Goal: Task Accomplishment & Management: Complete application form

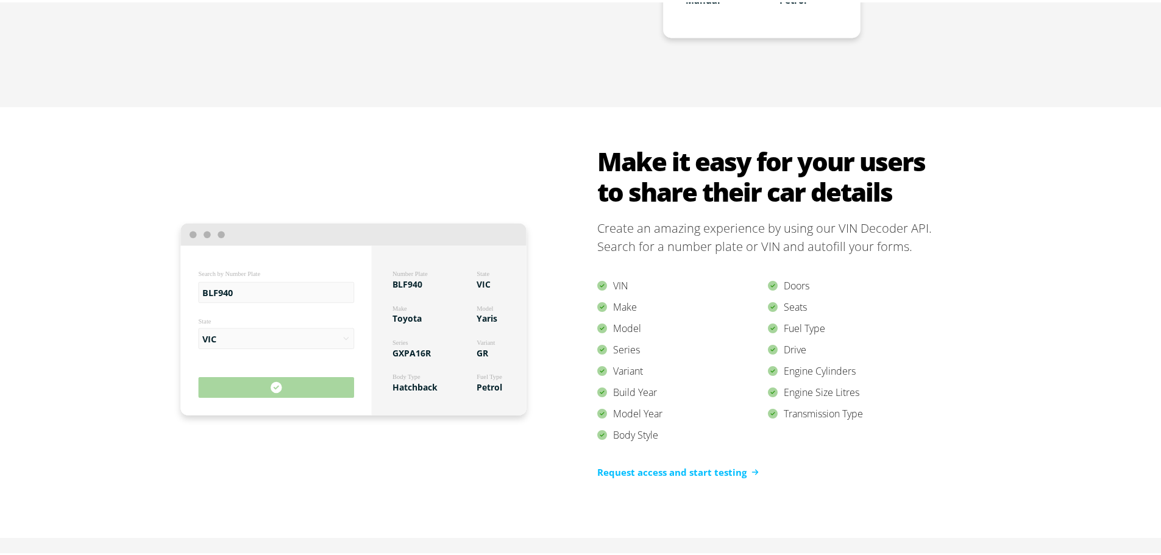
scroll to position [1097, 0]
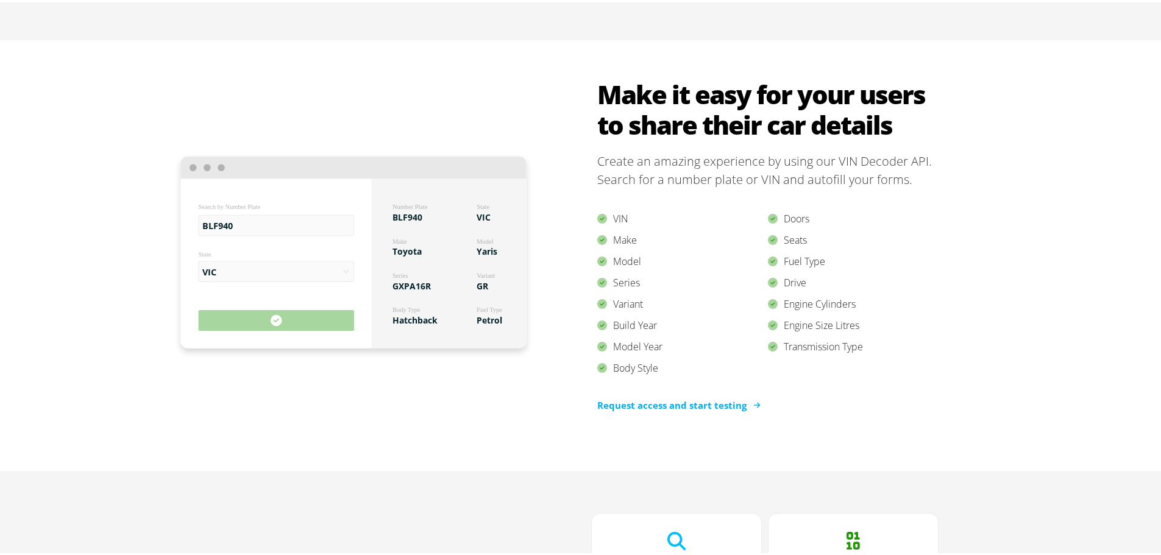
click at [670, 405] on link "Request access and start testing" at bounding box center [677, 403] width 161 height 14
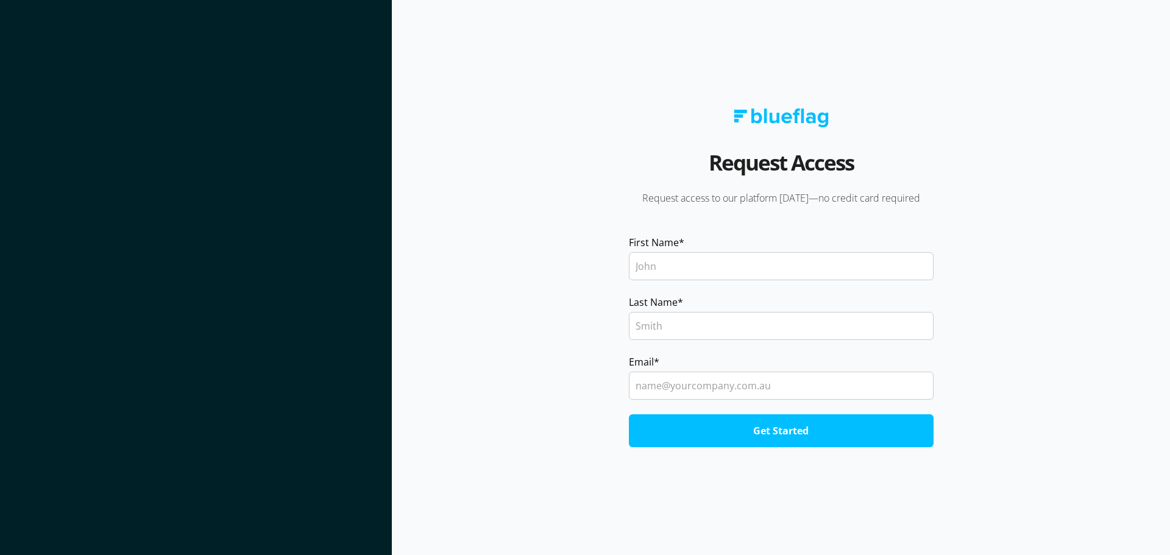
click at [661, 264] on input "First Name *" at bounding box center [781, 266] width 305 height 28
type input "[PERSON_NAME]"
click at [676, 330] on input "Last Name *" at bounding box center [781, 326] width 305 height 28
type input "[PERSON_NAME]"
click at [684, 396] on input "Email *" at bounding box center [781, 386] width 305 height 28
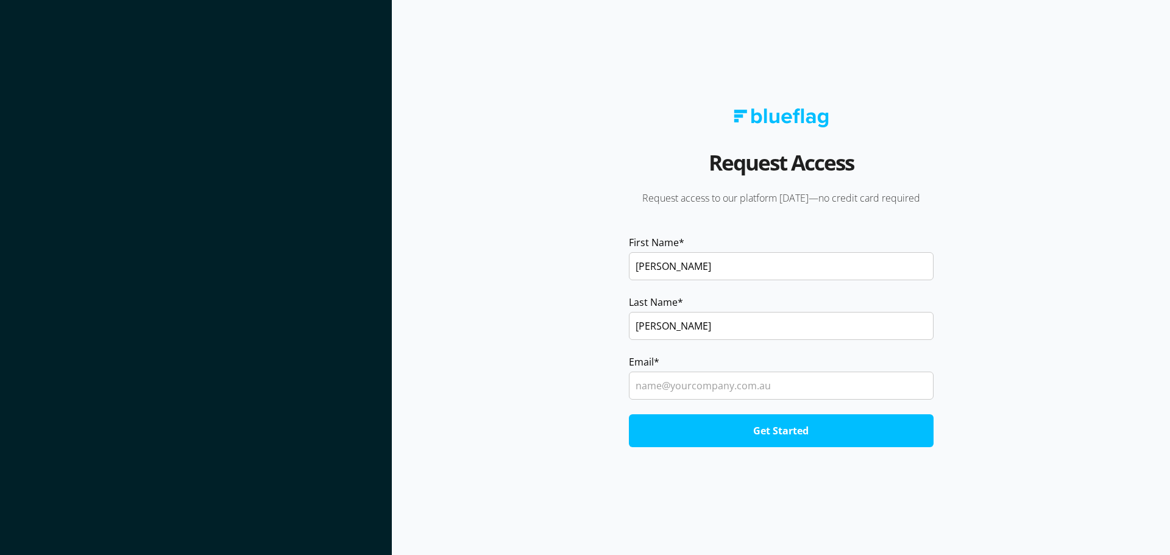
type input "[PERSON_NAME][EMAIL_ADDRESS][DOMAIN_NAME]"
click at [732, 434] on input "Get Started" at bounding box center [781, 430] width 305 height 33
click at [774, 436] on input "Get Started" at bounding box center [781, 430] width 305 height 33
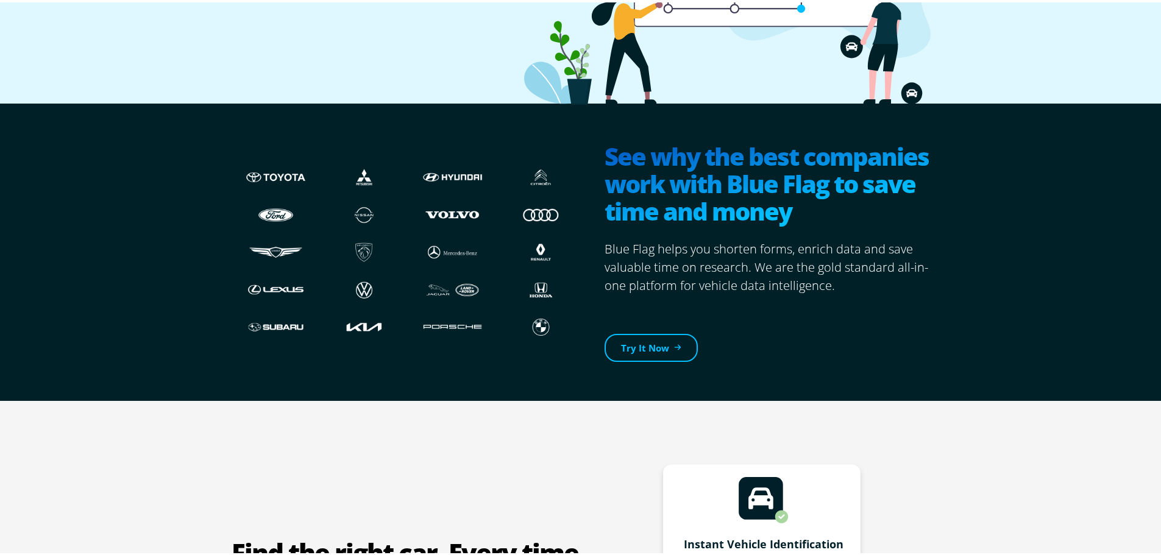
scroll to position [305, 0]
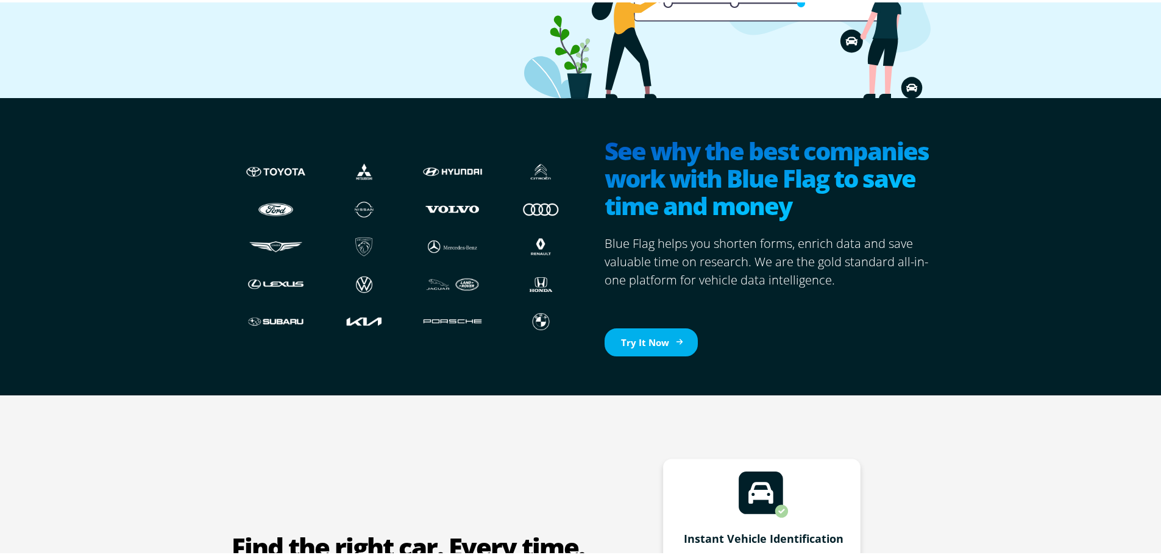
click at [658, 341] on link "Try It Now" at bounding box center [650, 340] width 93 height 29
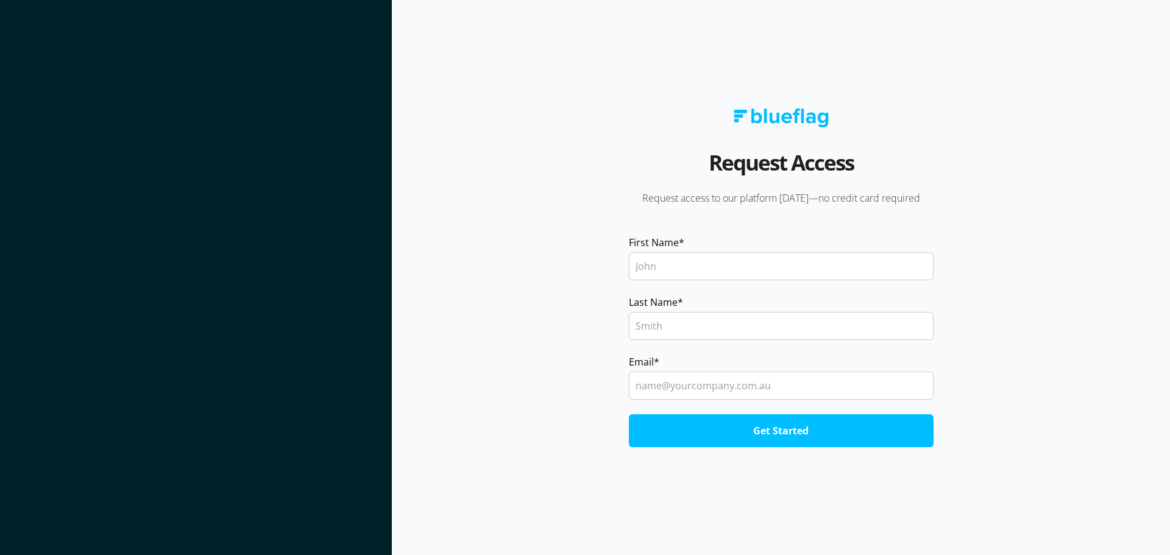
click at [687, 277] on input "First Name *" at bounding box center [781, 266] width 305 height 28
type input "[PERSON_NAME]"
click at [696, 325] on input "Last Name *" at bounding box center [781, 326] width 305 height 28
type input "[PERSON_NAME]"
click at [698, 382] on input "Email *" at bounding box center [781, 386] width 305 height 28
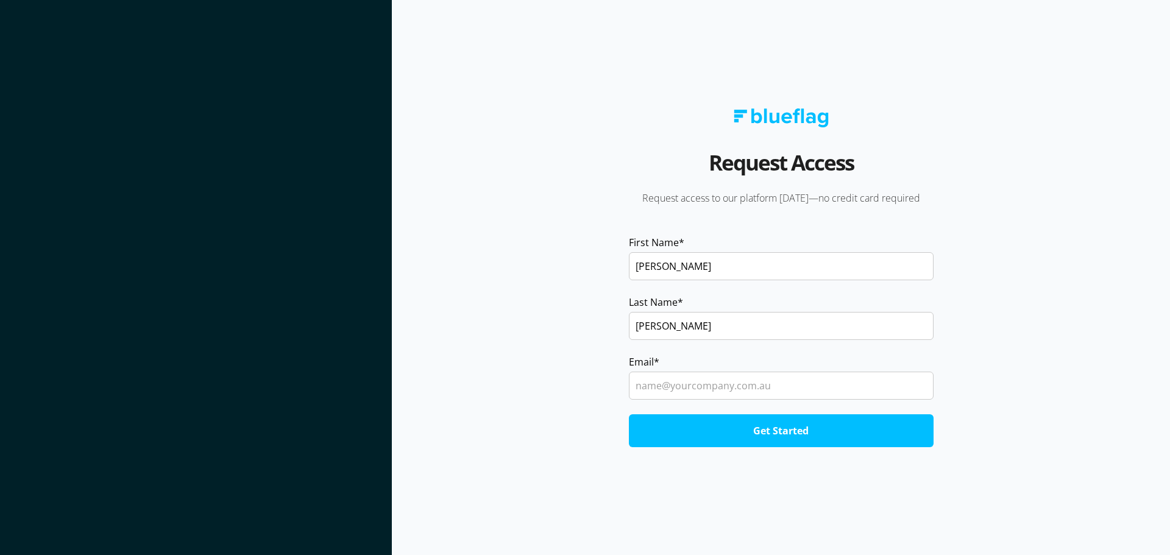
type input "[PERSON_NAME][EMAIL_ADDRESS][DOMAIN_NAME]"
click at [794, 428] on input "Get Started" at bounding box center [781, 430] width 305 height 33
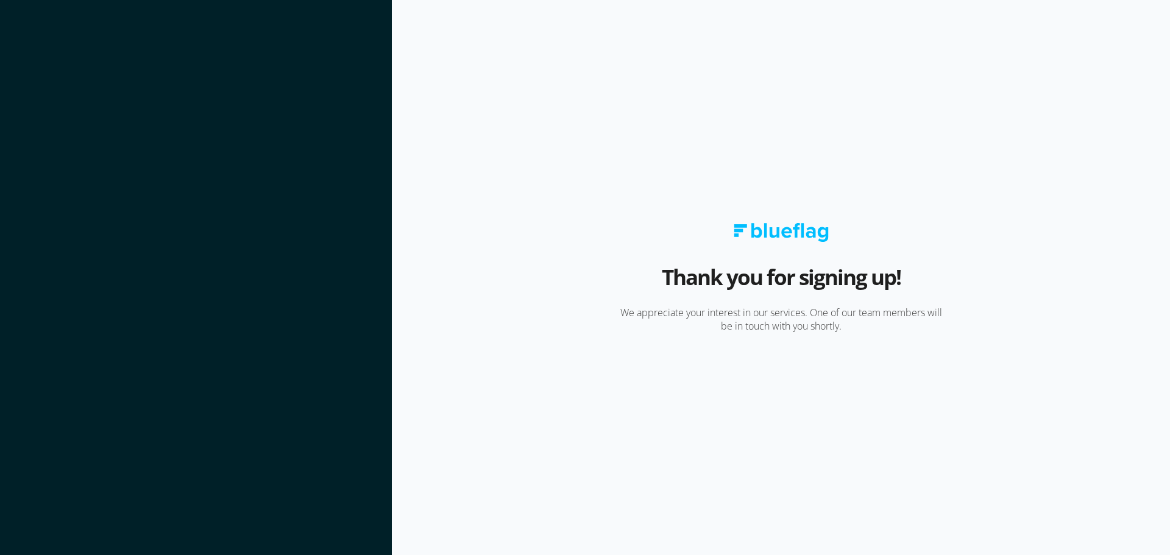
click at [773, 228] on img at bounding box center [781, 232] width 95 height 19
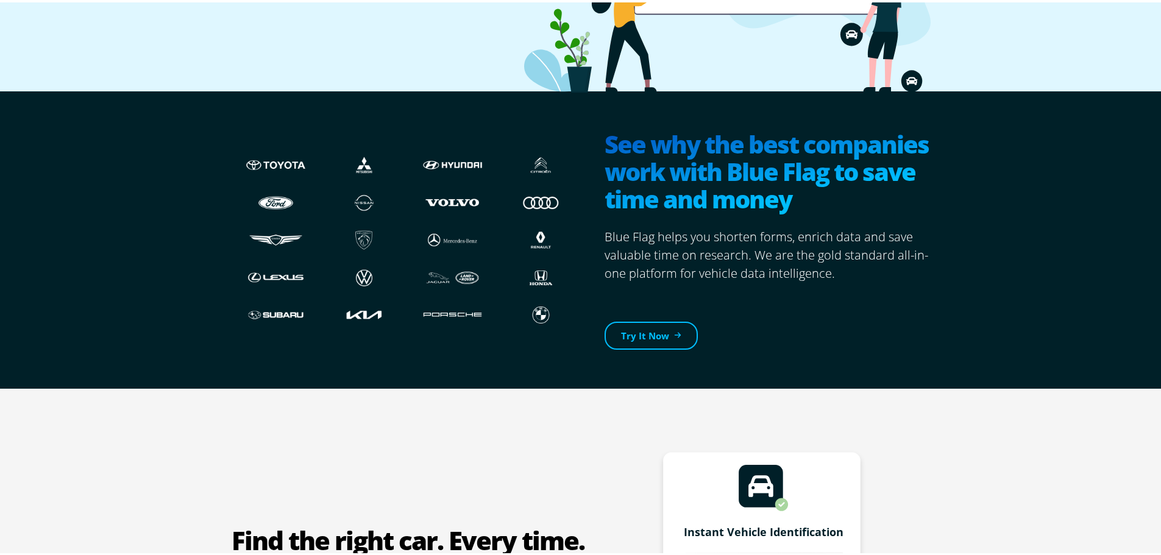
scroll to position [305, 0]
